Goal: Transaction & Acquisition: Purchase product/service

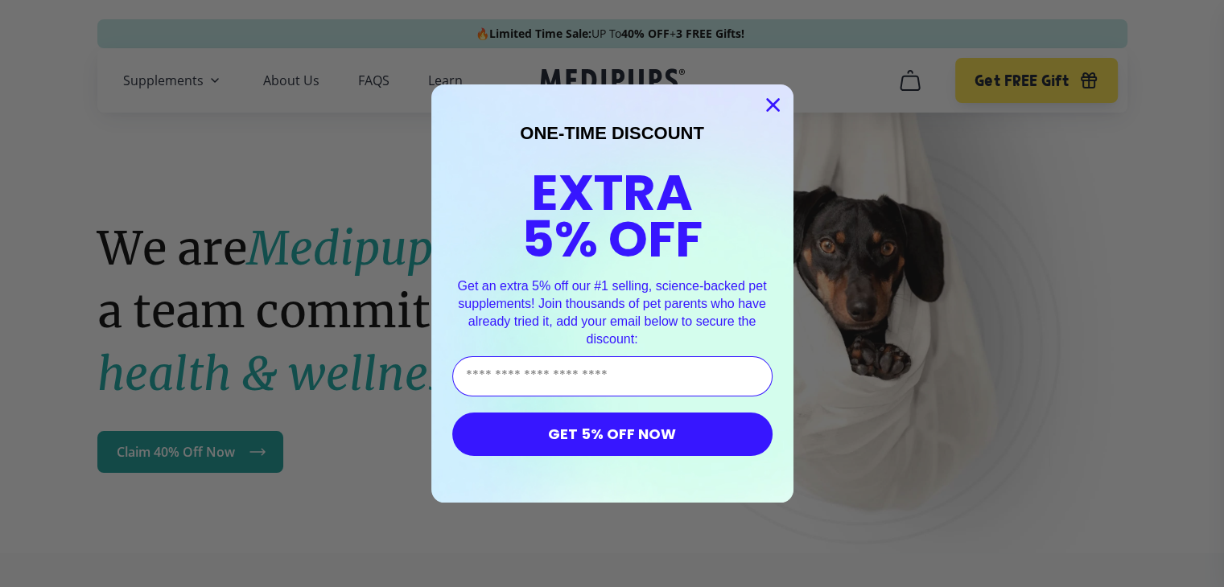
click at [771, 105] on icon "Close dialog" at bounding box center [772, 105] width 11 height 11
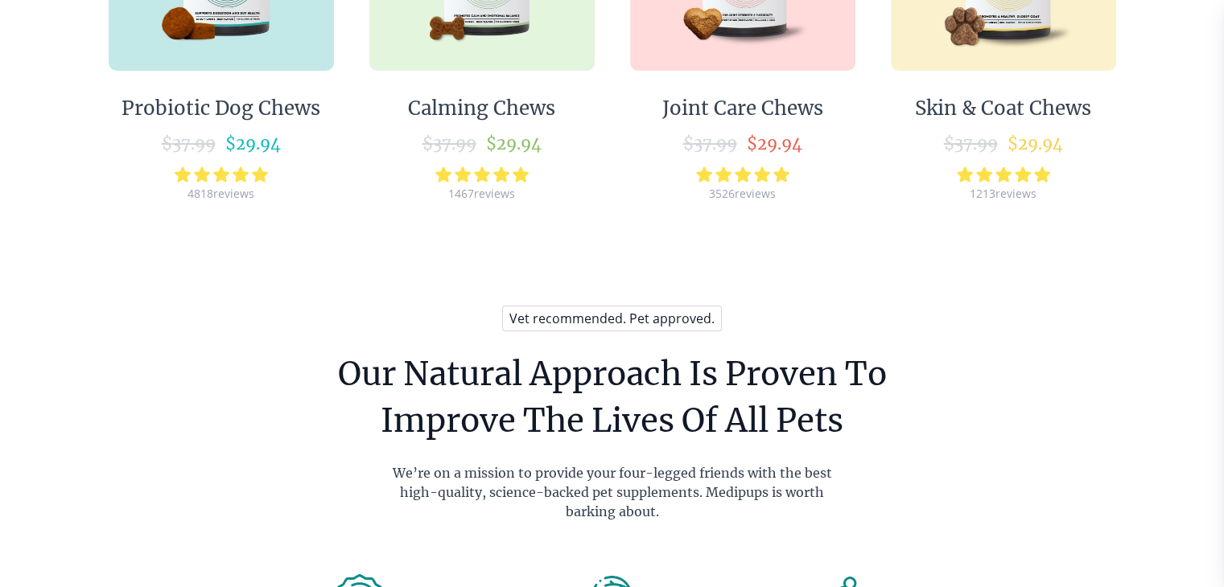
scroll to position [1157, 0]
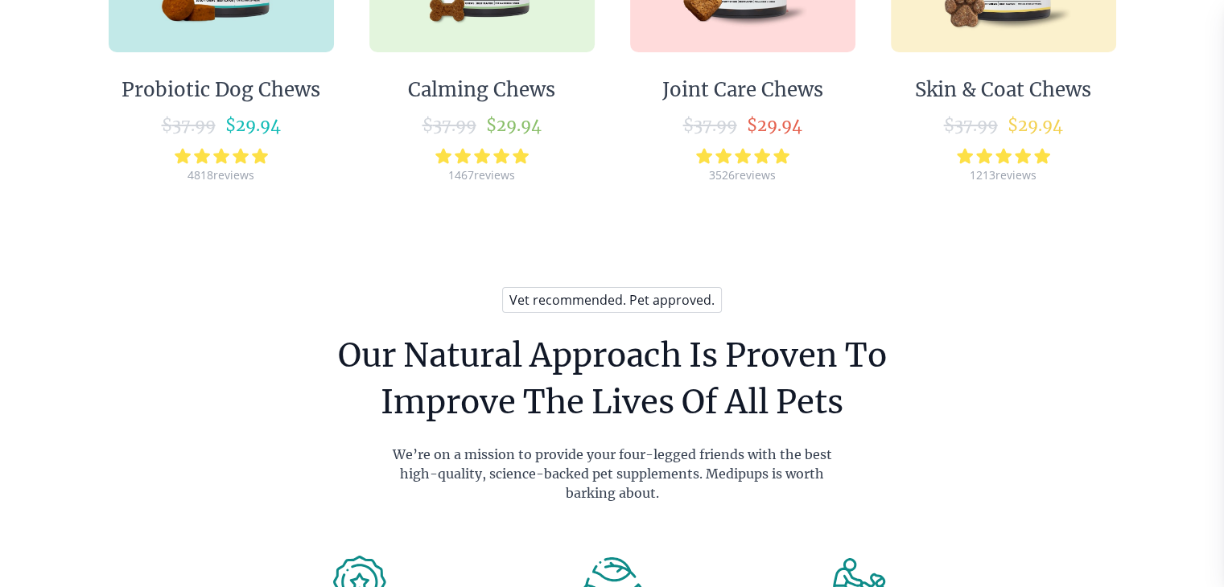
click at [995, 88] on div "Skin & Coat Chews" at bounding box center [1003, 90] width 176 height 24
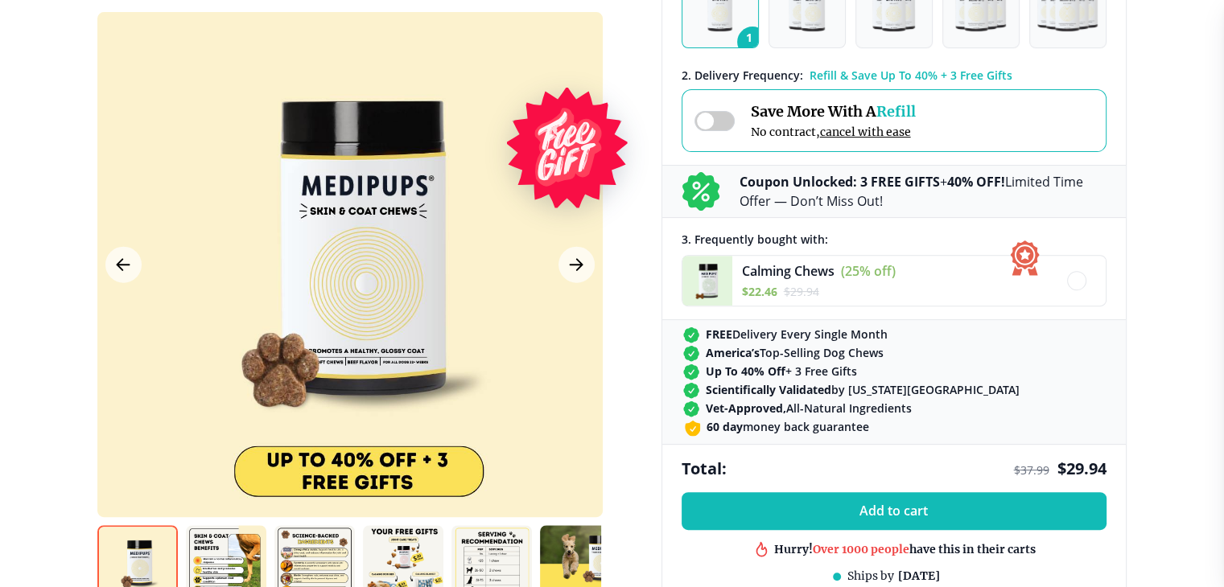
scroll to position [557, 0]
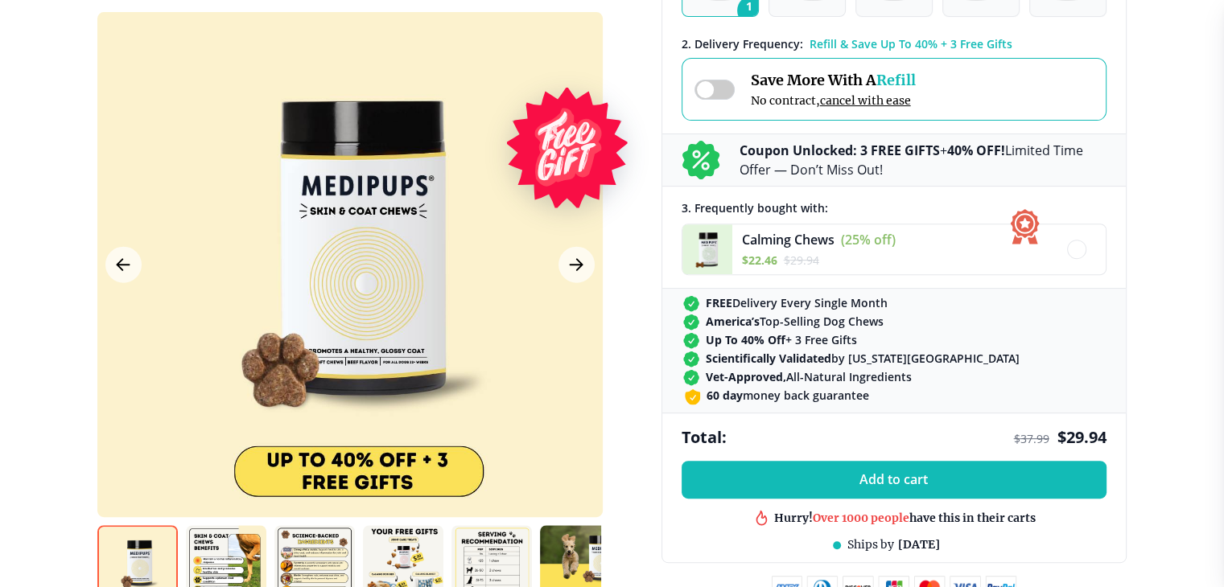
click at [202, 548] on img at bounding box center [226, 565] width 80 height 80
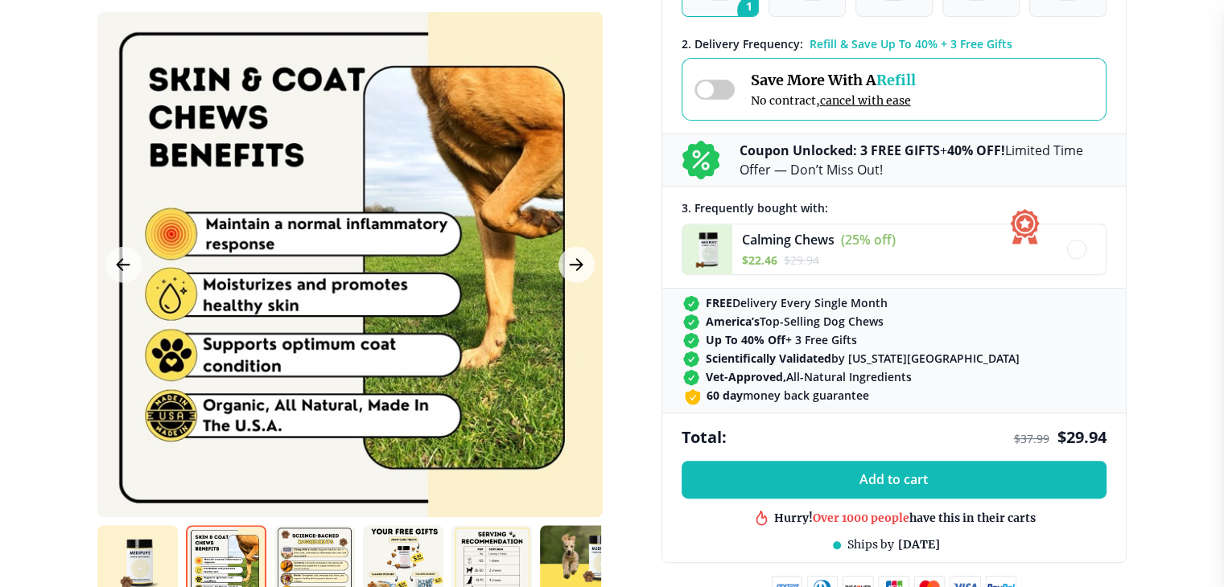
click at [313, 562] on img at bounding box center [314, 565] width 80 height 80
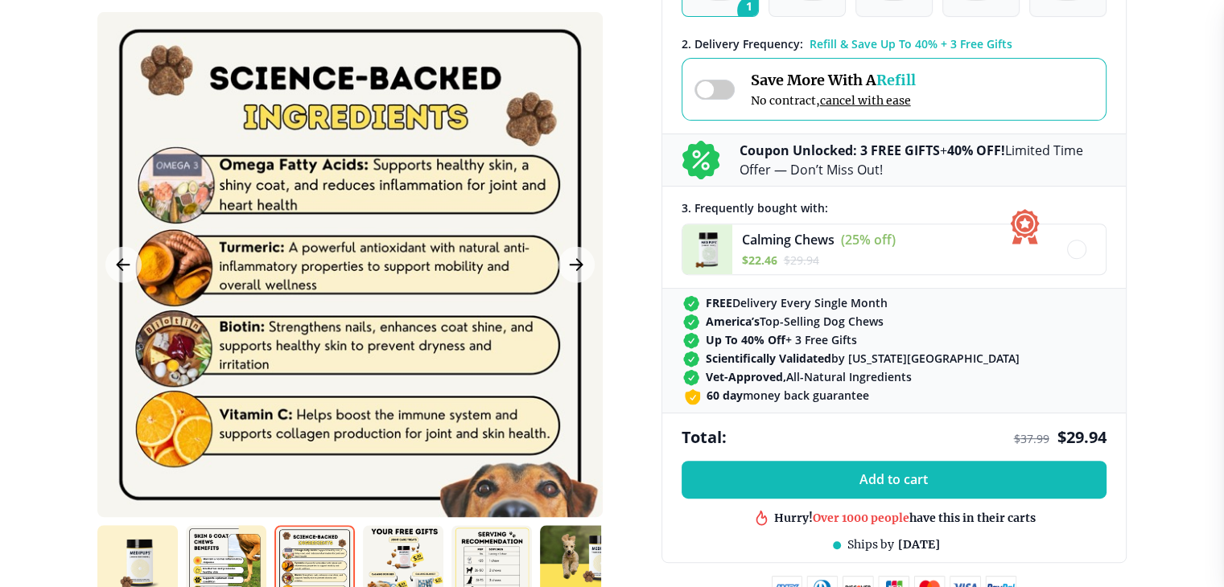
click at [388, 562] on img at bounding box center [403, 565] width 80 height 80
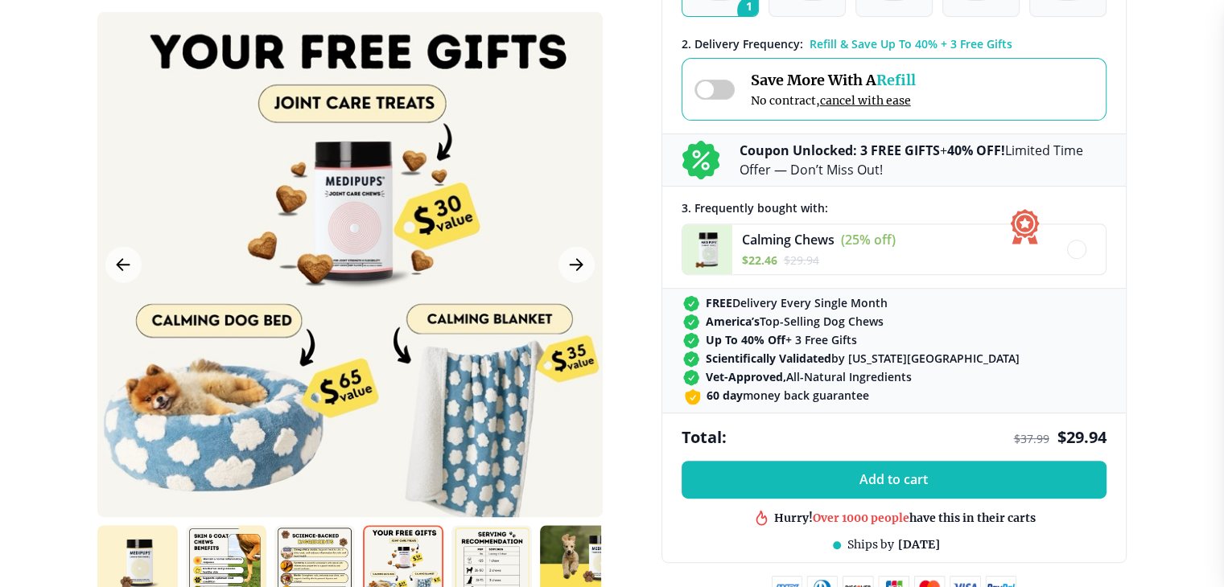
click at [484, 558] on img at bounding box center [491, 565] width 80 height 80
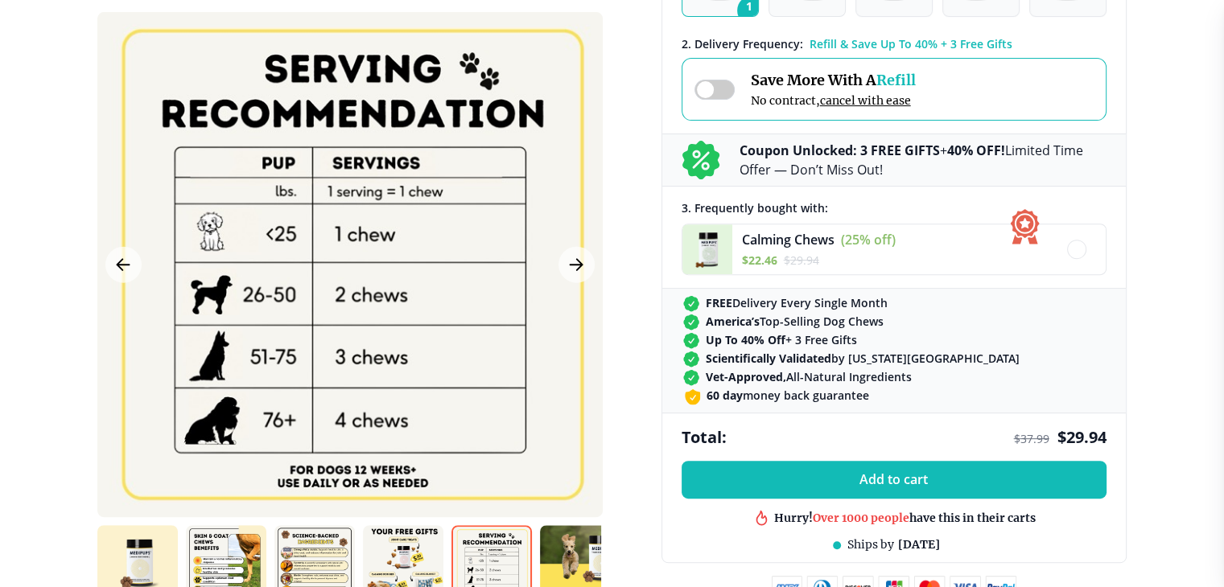
click at [577, 549] on img at bounding box center [580, 565] width 80 height 80
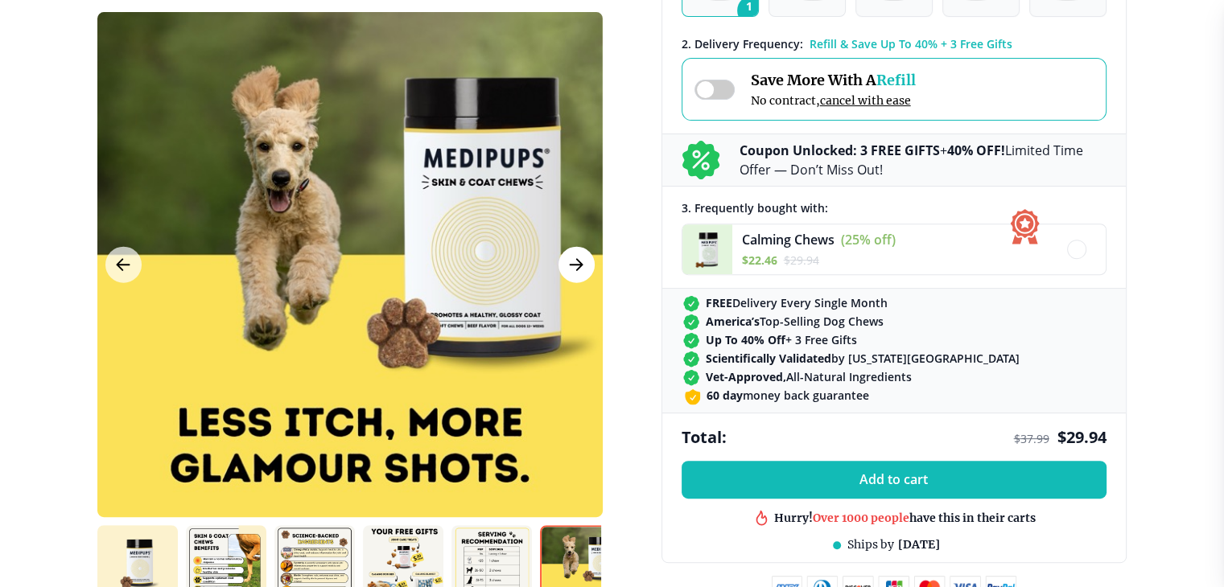
click at [570, 259] on icon "Next Image" at bounding box center [575, 264] width 19 height 20
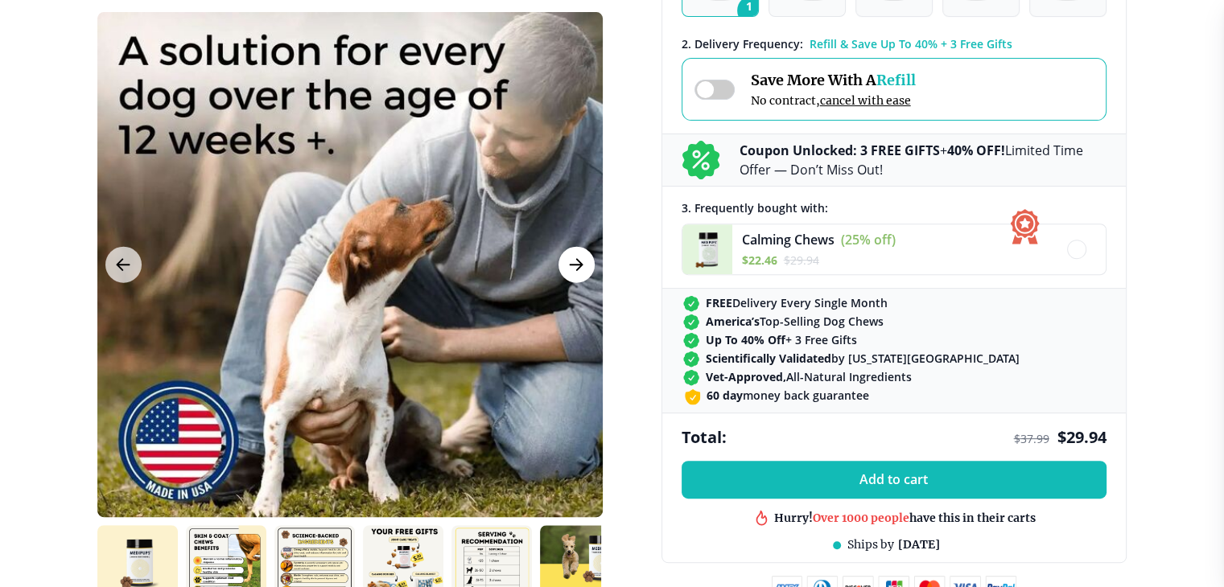
click at [566, 264] on icon "Next Image" at bounding box center [575, 264] width 19 height 20
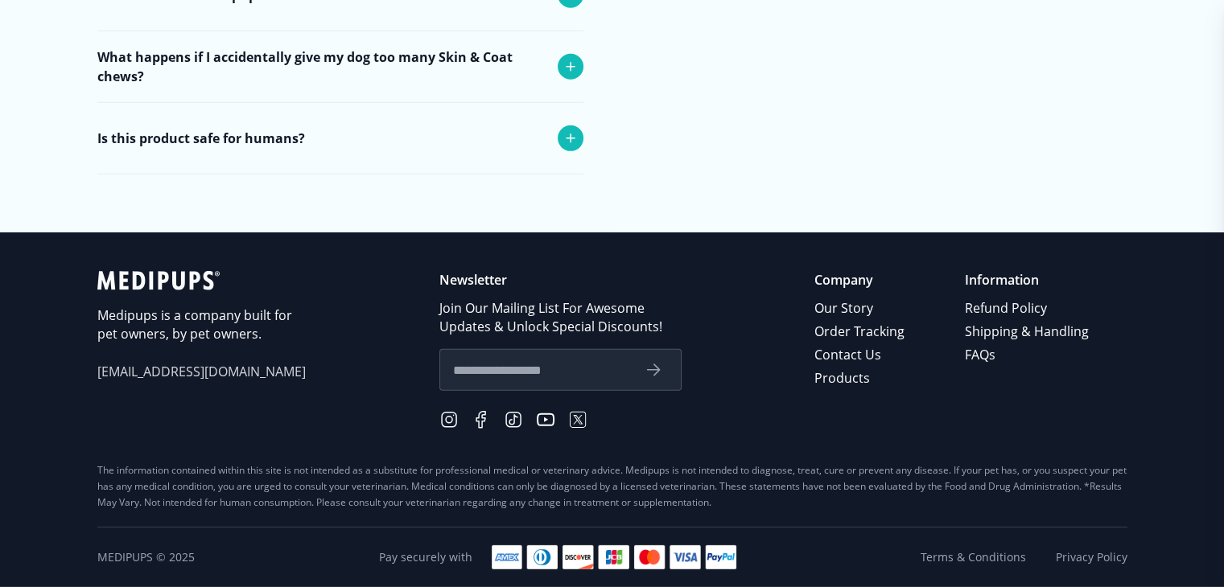
scroll to position [4925, 0]
